Goal: Task Accomplishment & Management: Manage account settings

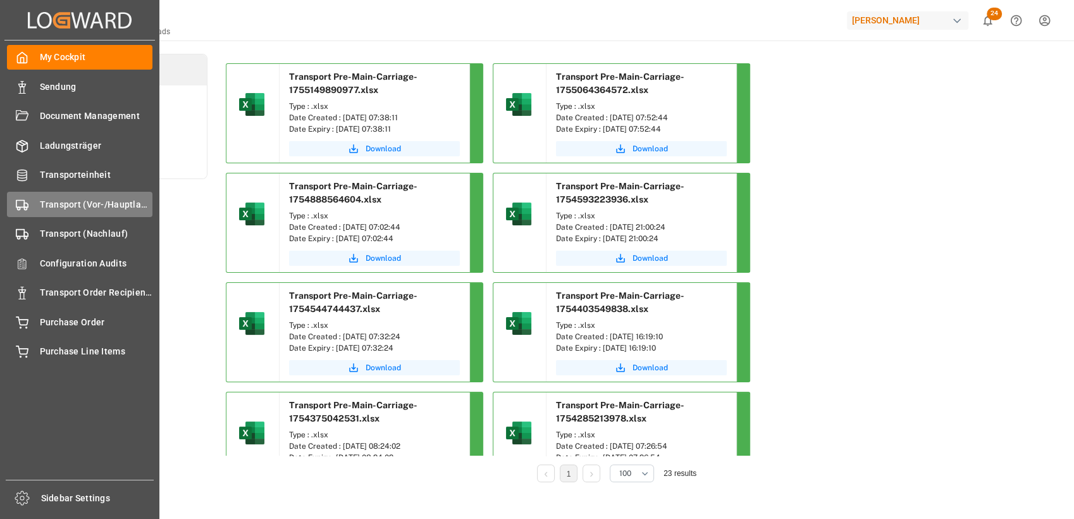
click at [22, 199] on icon at bounding box center [22, 205] width 13 height 13
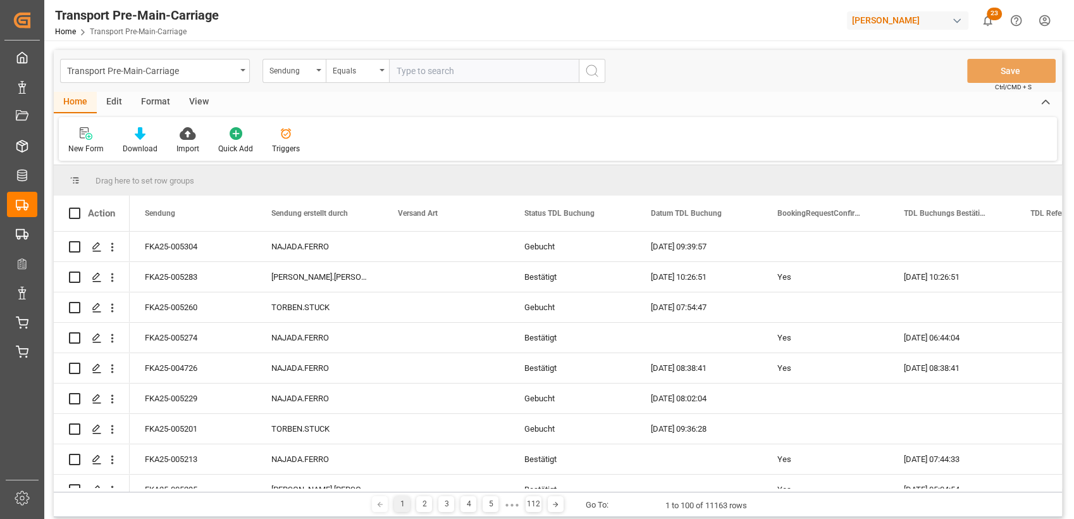
click at [160, 108] on div "Format" at bounding box center [156, 103] width 48 height 22
click at [91, 137] on icon at bounding box center [86, 133] width 11 height 13
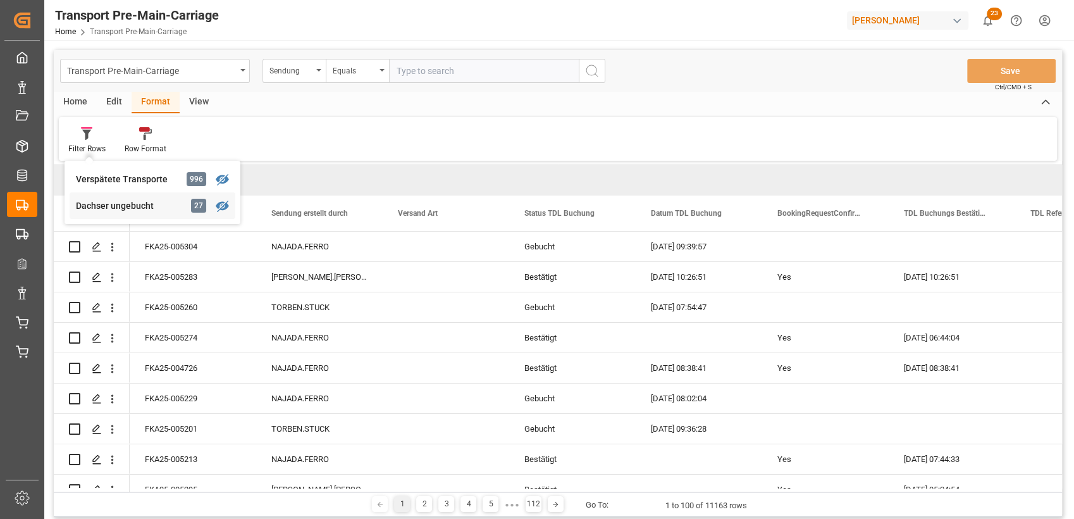
click at [101, 202] on div "Dachser ungebucht" at bounding box center [131, 205] width 111 height 13
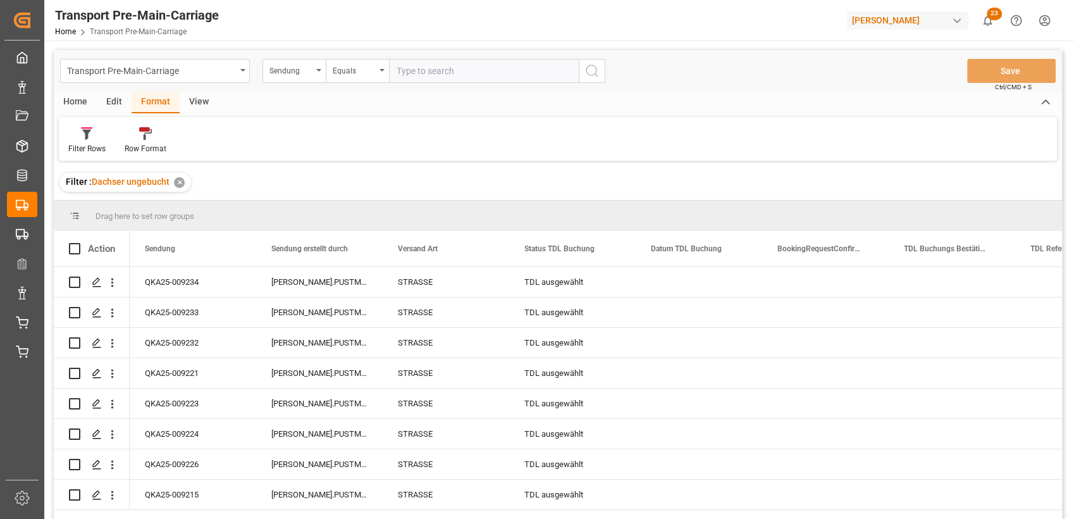
click at [206, 99] on div "View" at bounding box center [199, 103] width 39 height 22
click at [152, 130] on div at bounding box center [143, 132] width 63 height 13
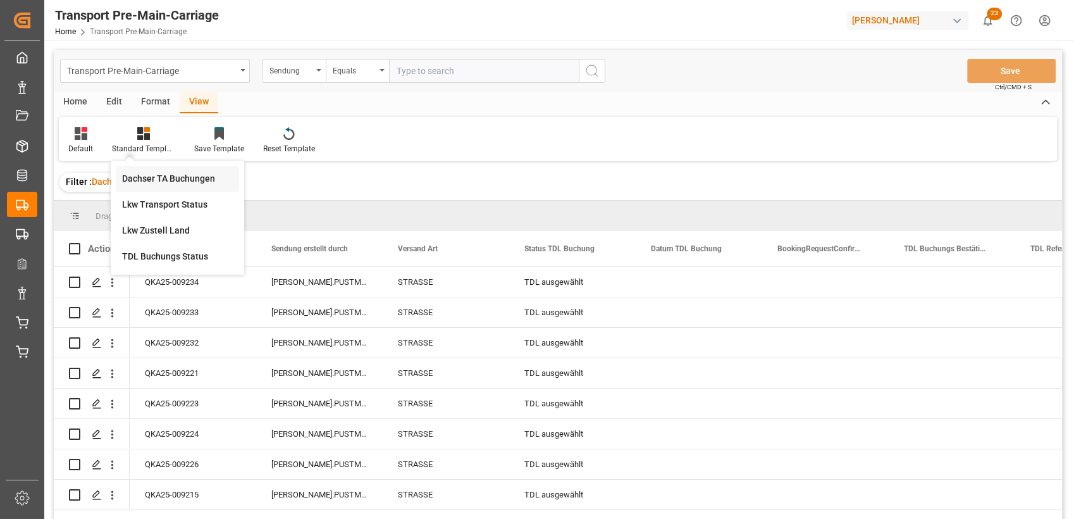
click at [180, 173] on div "Dachser TA Buchungen" at bounding box center [177, 178] width 111 height 13
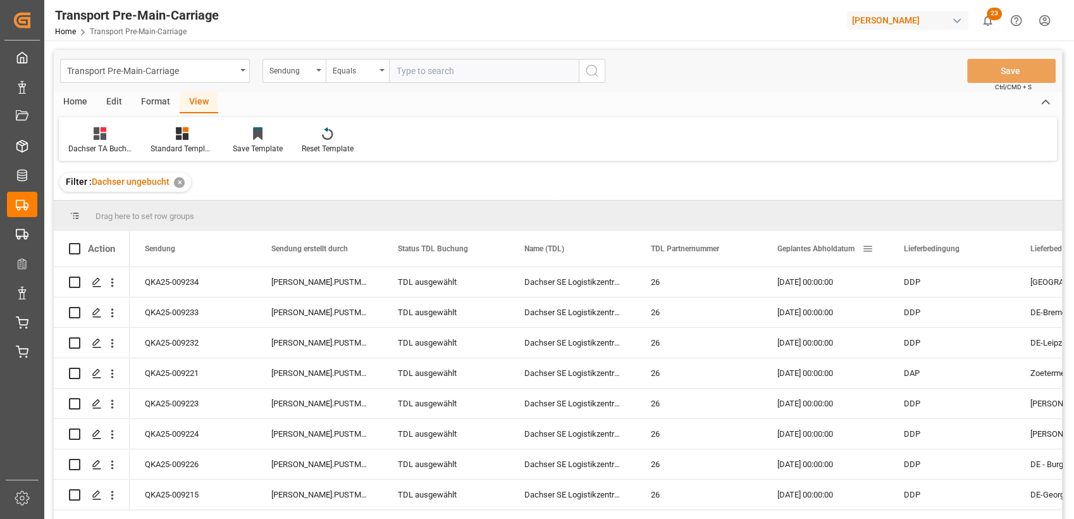
click at [804, 244] on span "Geplantes Abholdatum" at bounding box center [815, 248] width 77 height 9
click at [79, 102] on div "Home" at bounding box center [75, 103] width 43 height 22
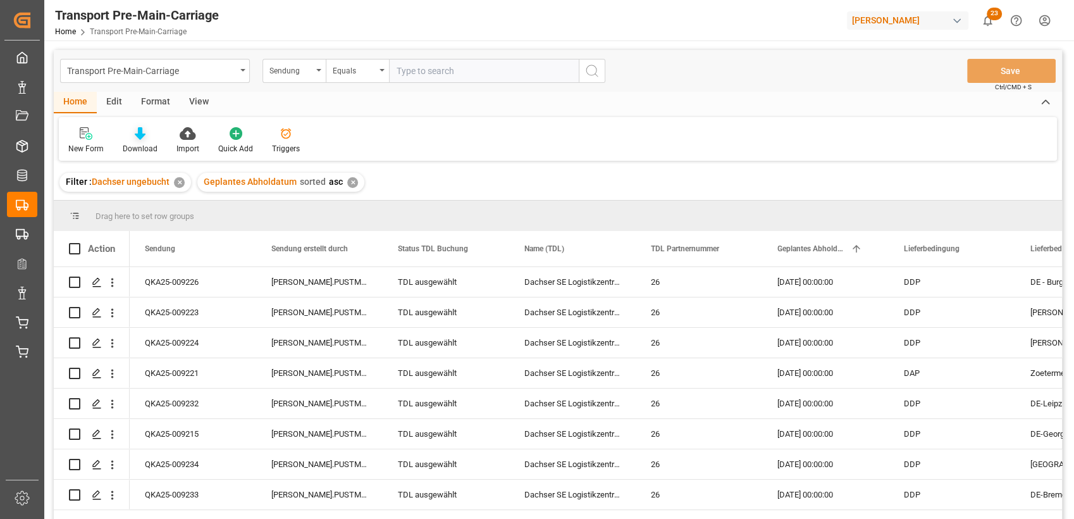
click at [142, 145] on div "Download" at bounding box center [140, 148] width 35 height 11
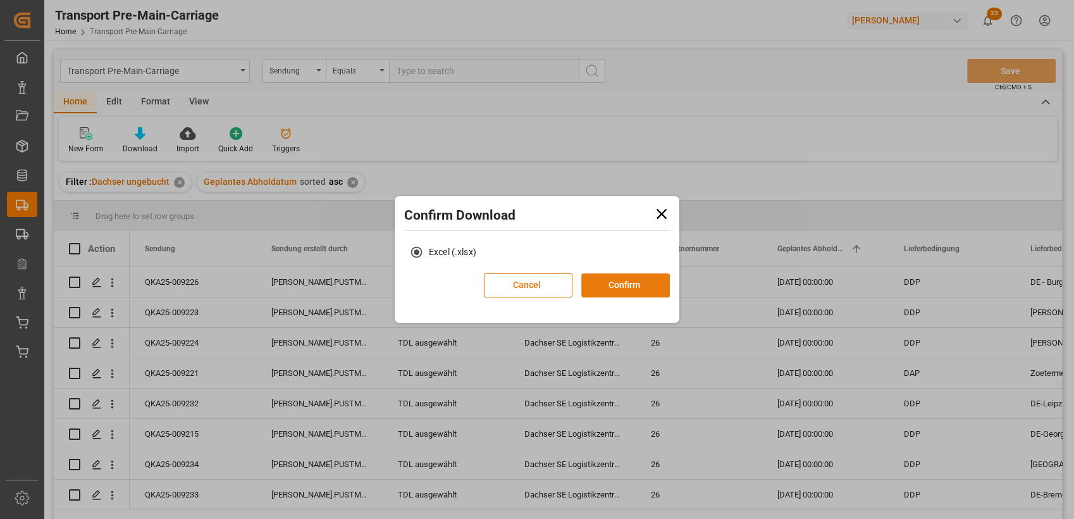
click at [630, 286] on button "Confirm" at bounding box center [625, 285] width 89 height 24
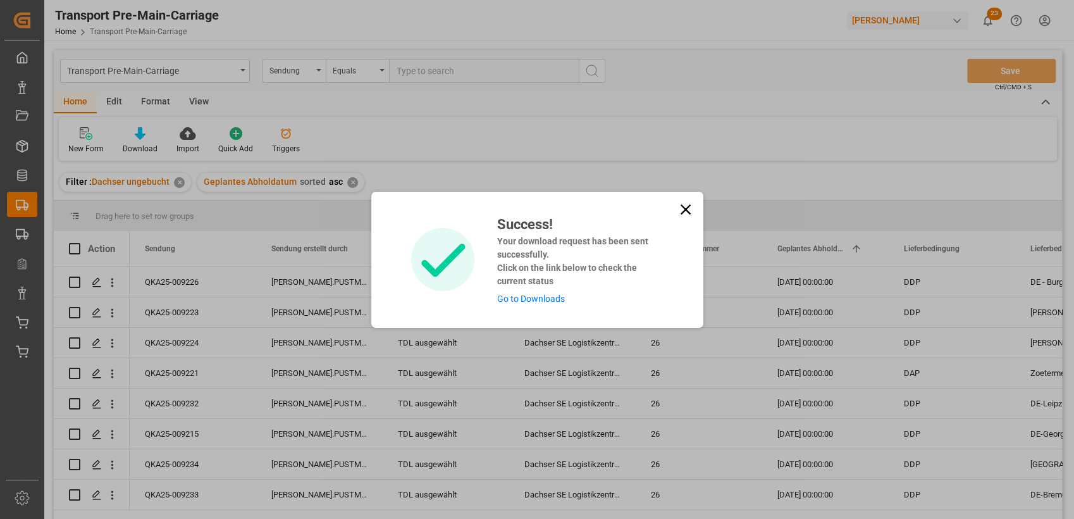
click at [681, 211] on icon at bounding box center [685, 209] width 10 height 10
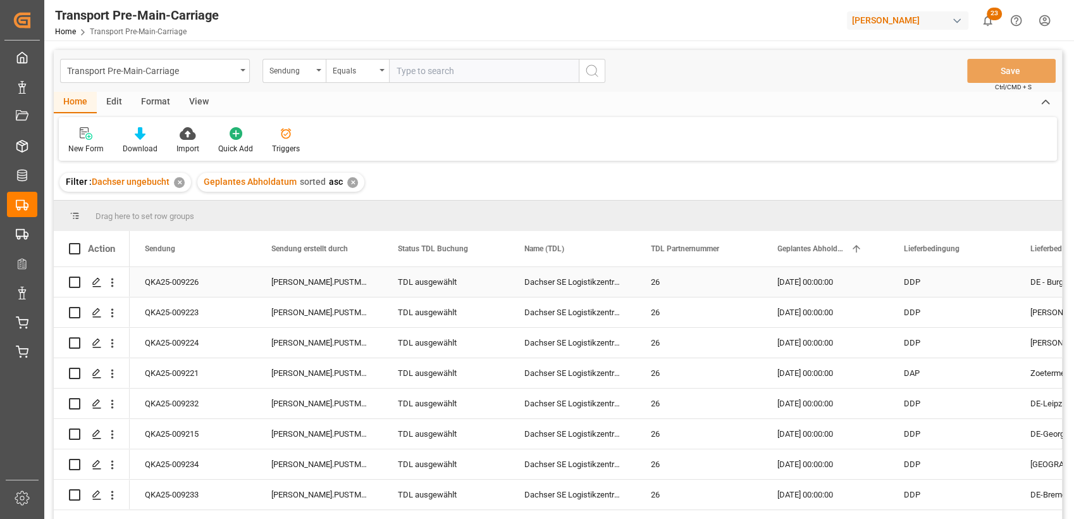
click at [426, 285] on div "TDL ausgewählt" at bounding box center [446, 282] width 96 height 29
click at [487, 292] on icon "open menu" at bounding box center [485, 289] width 15 height 15
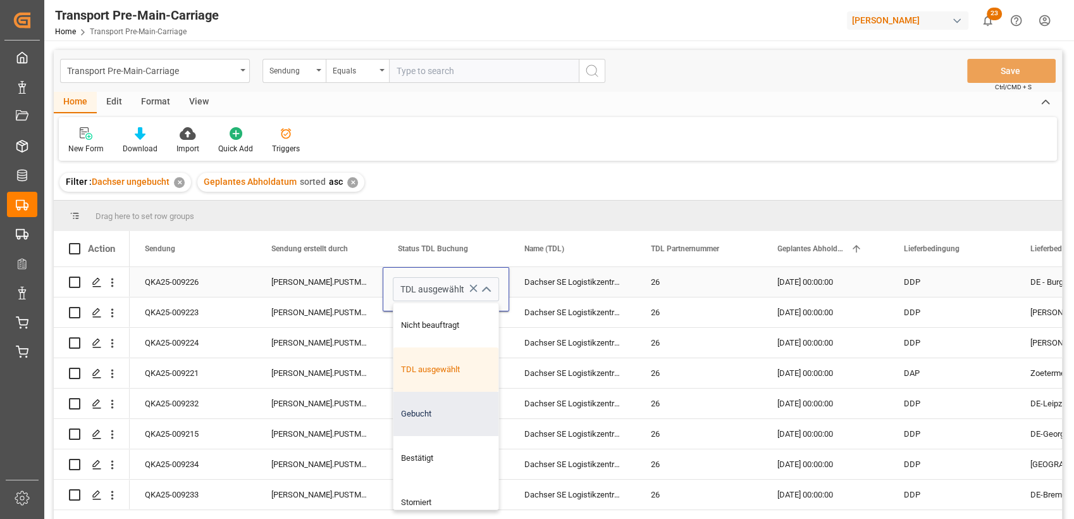
click at [434, 407] on div "Gebucht" at bounding box center [445, 413] width 105 height 44
type input "Gebucht"
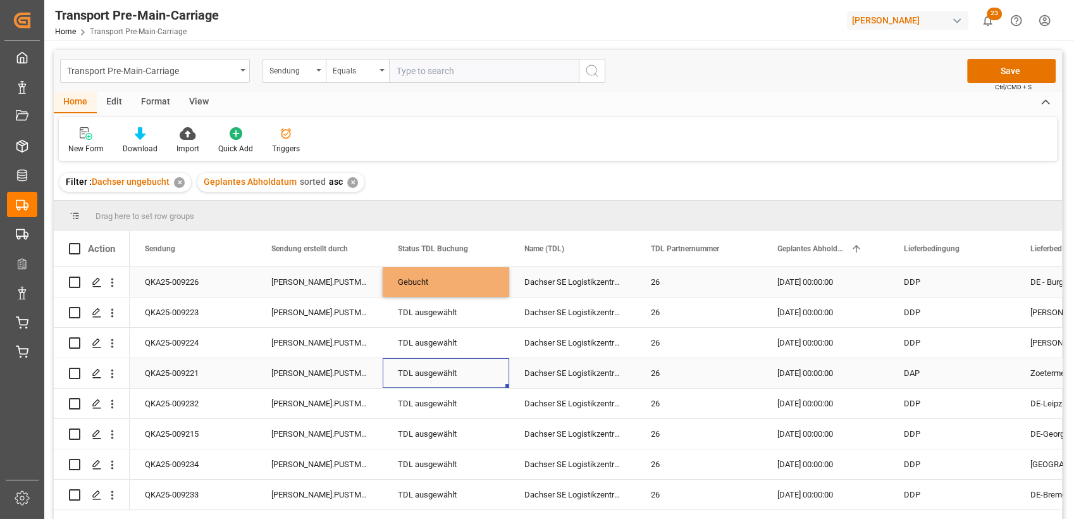
click at [427, 360] on div "TDL ausgewählt" at bounding box center [446, 373] width 96 height 29
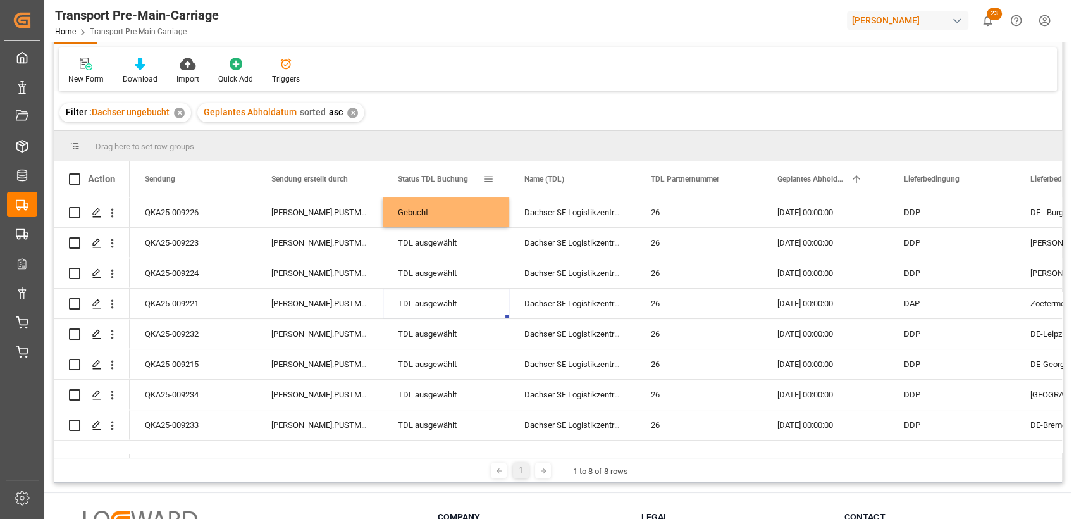
scroll to position [70, 0]
click at [440, 200] on div "Gebucht" at bounding box center [446, 211] width 96 height 29
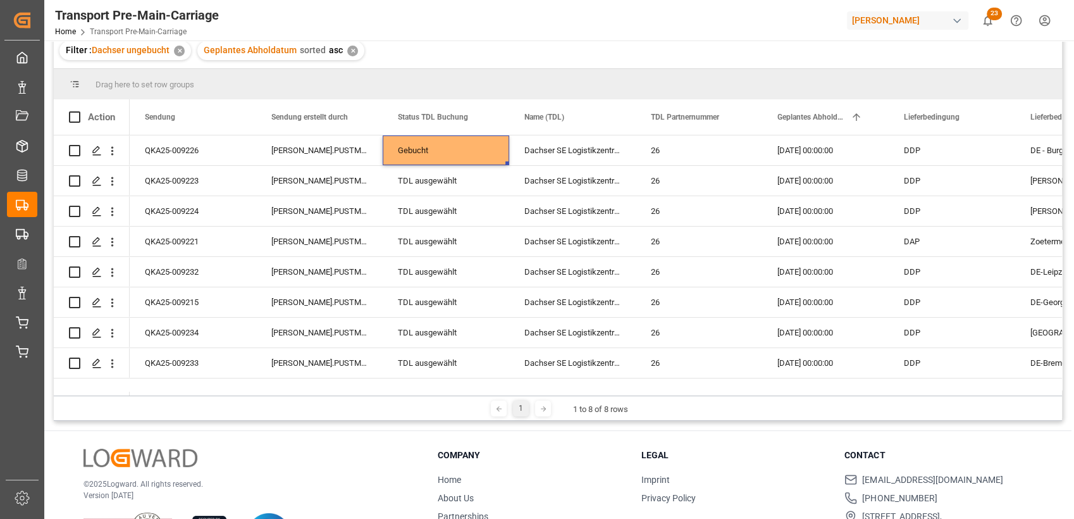
scroll to position [133, 0]
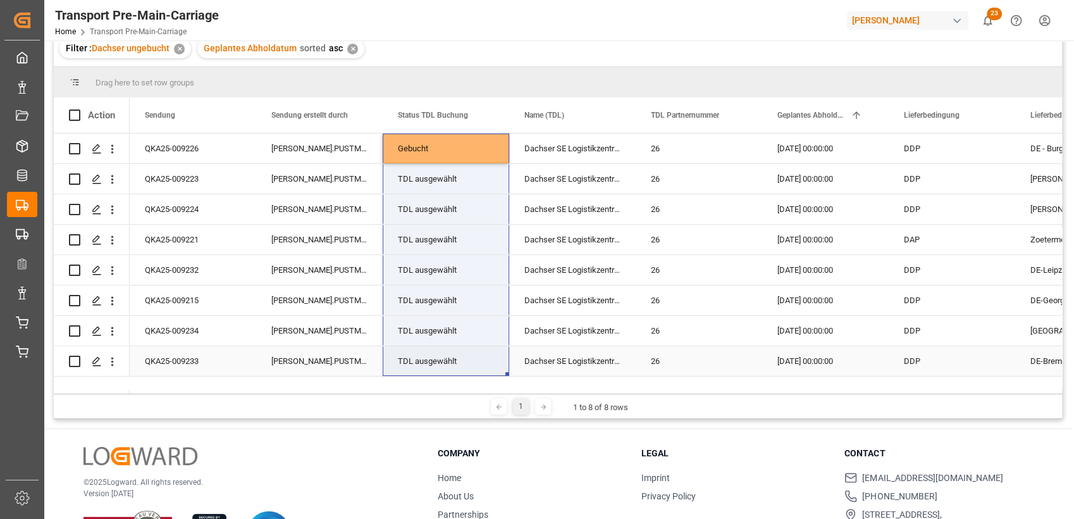
drag, startPoint x: 505, startPoint y: 159, endPoint x: 463, endPoint y: 365, distance: 209.7
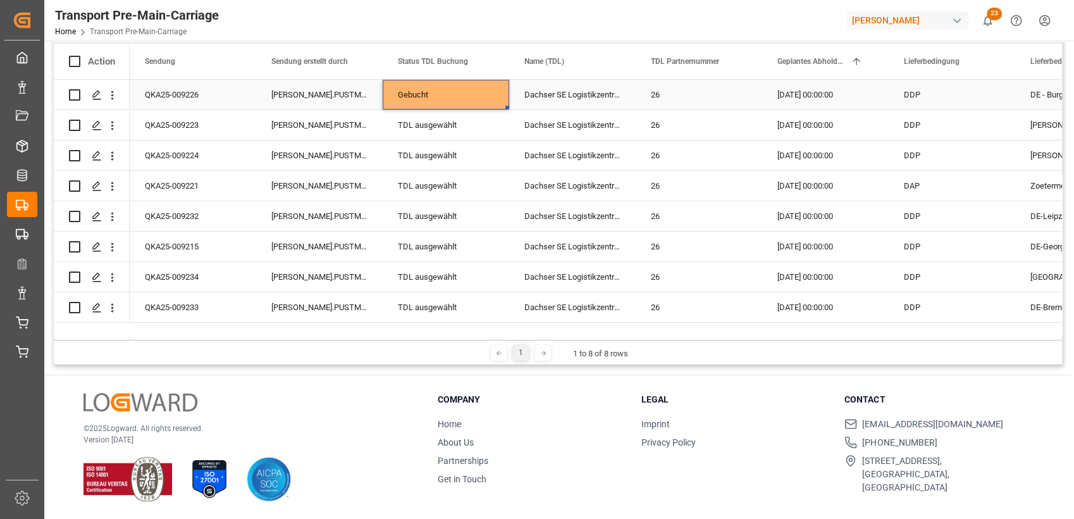
click at [445, 90] on div "Gebucht" at bounding box center [446, 94] width 96 height 29
drag, startPoint x: 508, startPoint y: 107, endPoint x: 445, endPoint y: 298, distance: 201.0
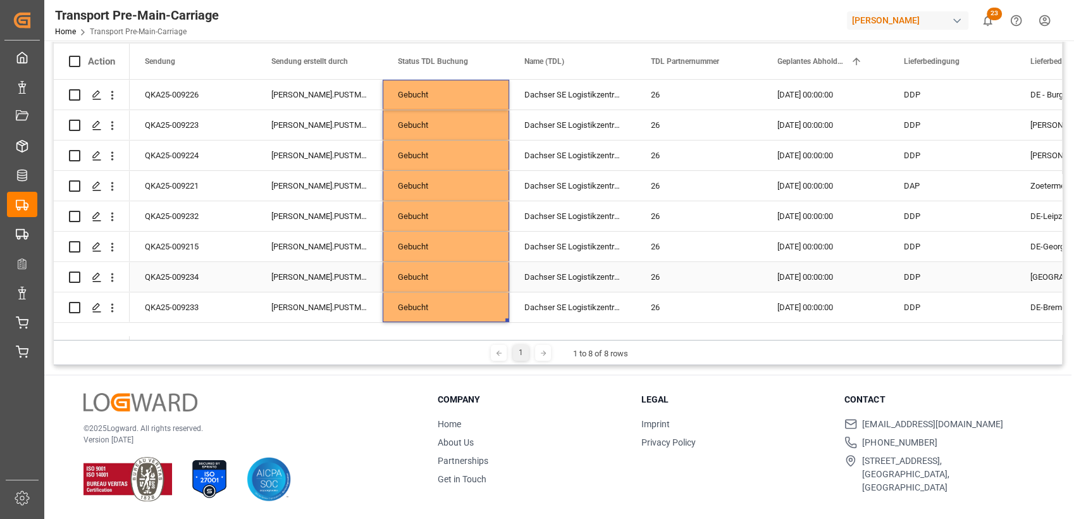
scroll to position [0, 0]
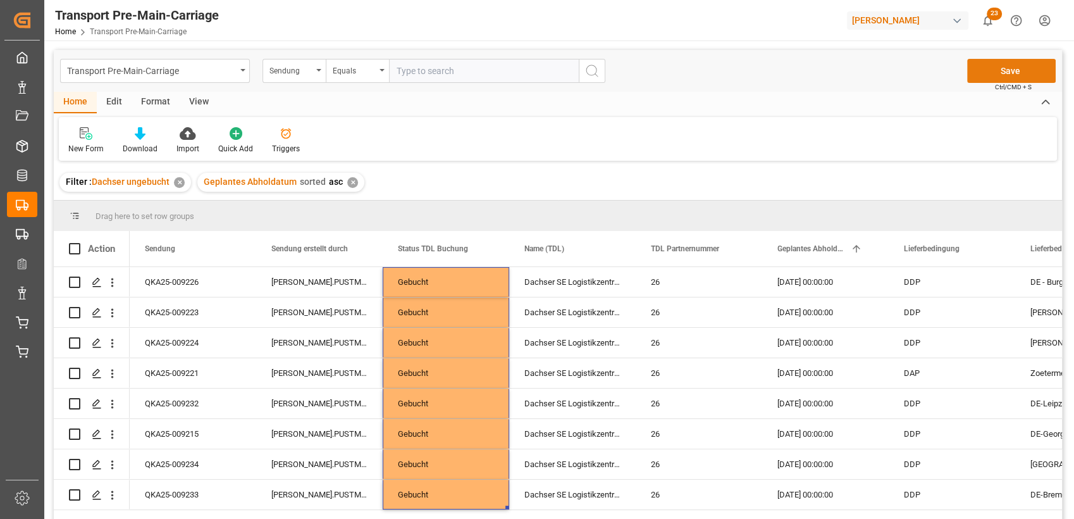
click at [1011, 80] on button "Save" at bounding box center [1011, 71] width 89 height 24
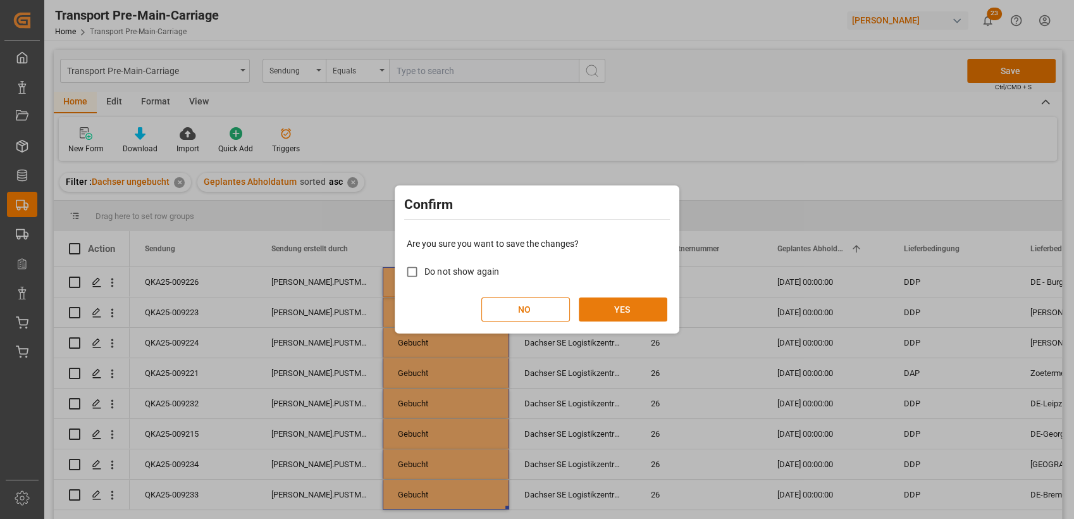
click at [638, 302] on button "YES" at bounding box center [623, 309] width 89 height 24
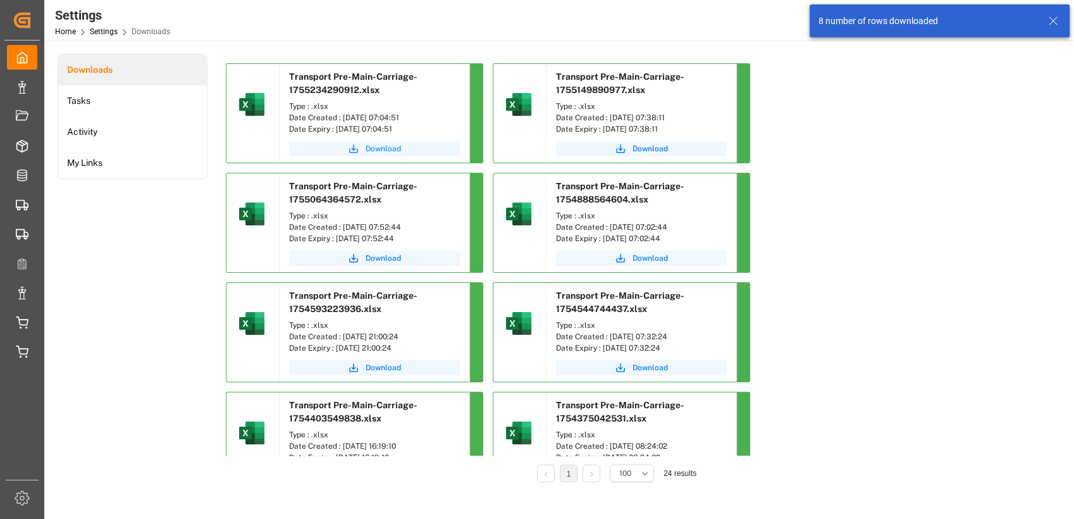
click at [394, 145] on span "Download" at bounding box center [383, 148] width 35 height 11
